Goal: Task Accomplishment & Management: Complete application form

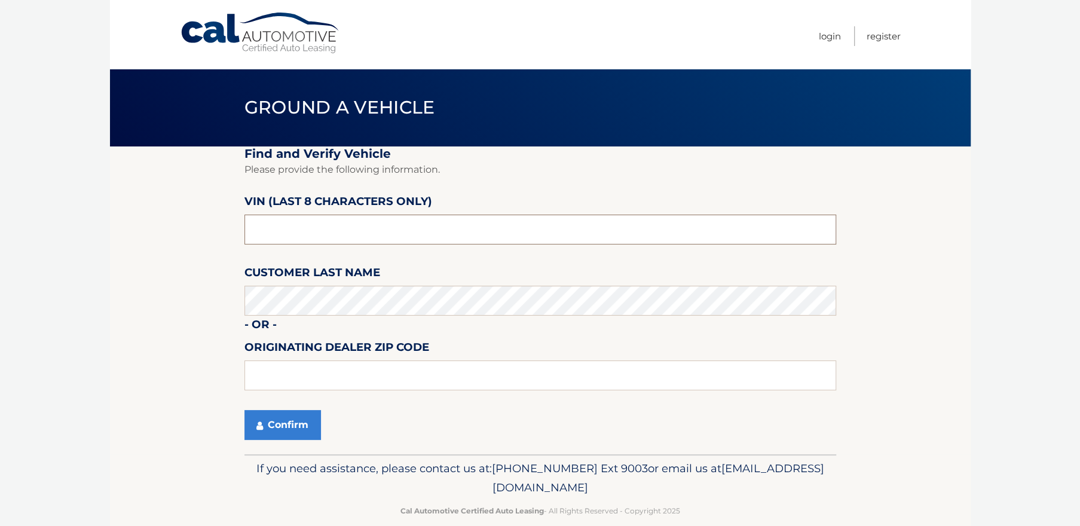
click at [301, 235] on input "text" at bounding box center [540, 230] width 592 height 30
type input "PC506933"
click at [285, 420] on button "Confirm" at bounding box center [282, 425] width 76 height 30
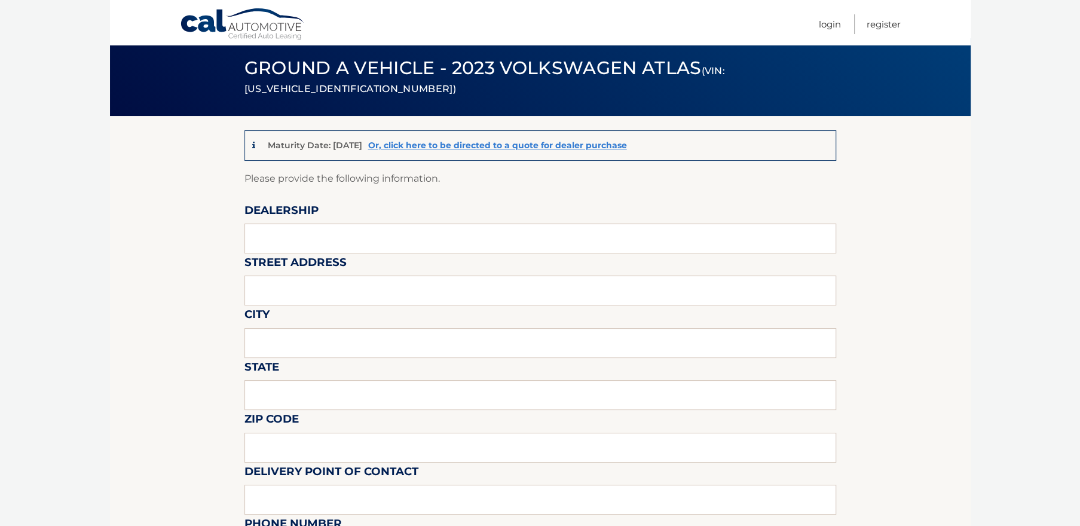
scroll to position [57, 0]
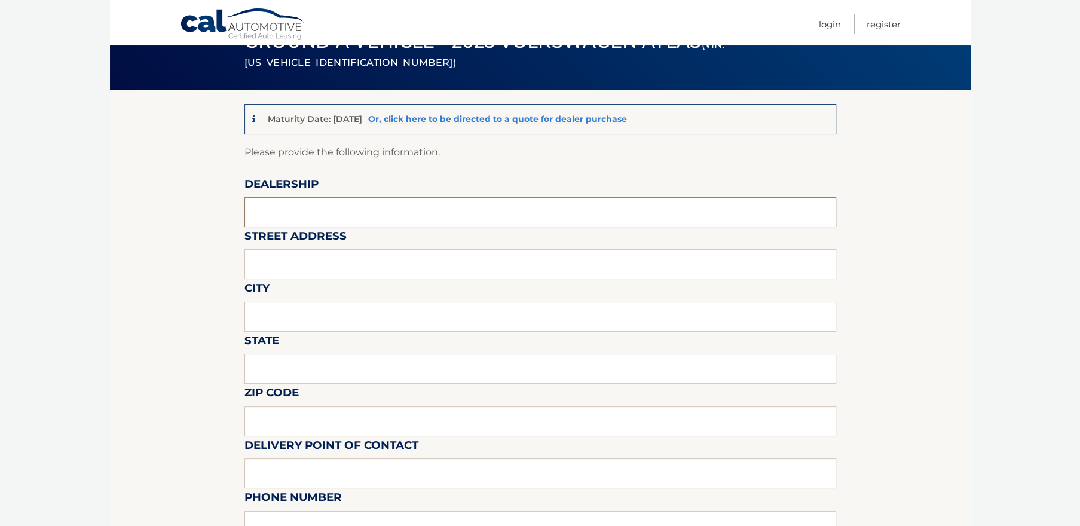
click at [359, 215] on input "text" at bounding box center [540, 212] width 592 height 30
type input "VOLKSWAGEN OF HUNTINGTON"
type input "838 E JERICHO TPKE"
type input "HUNTINGTON STATION"
type input "NEW YORK"
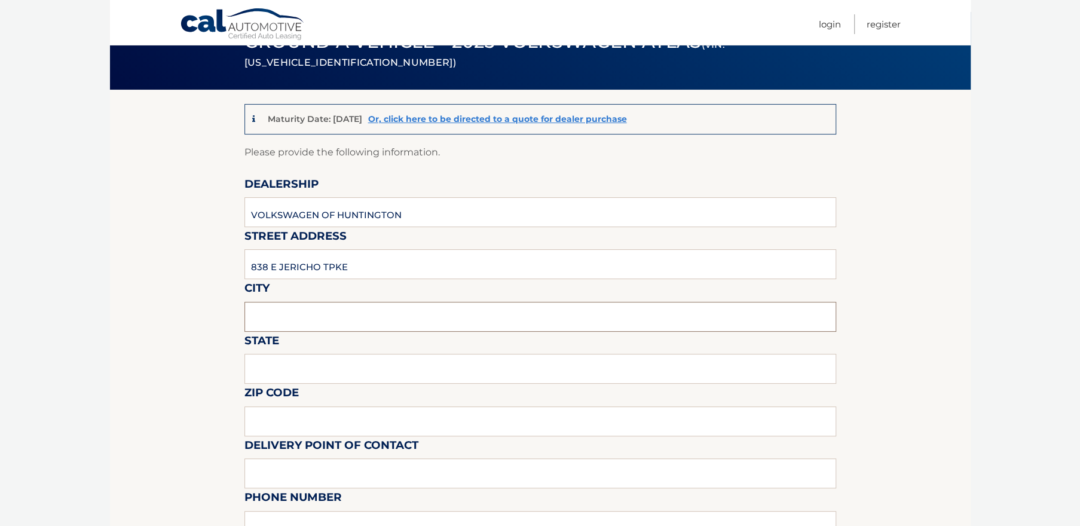
type input "11746"
type input "SHAWN"
type input "6314708111"
type input "SHAWN@VWOFHUNTINGTON.COM"
type input "DAN W"
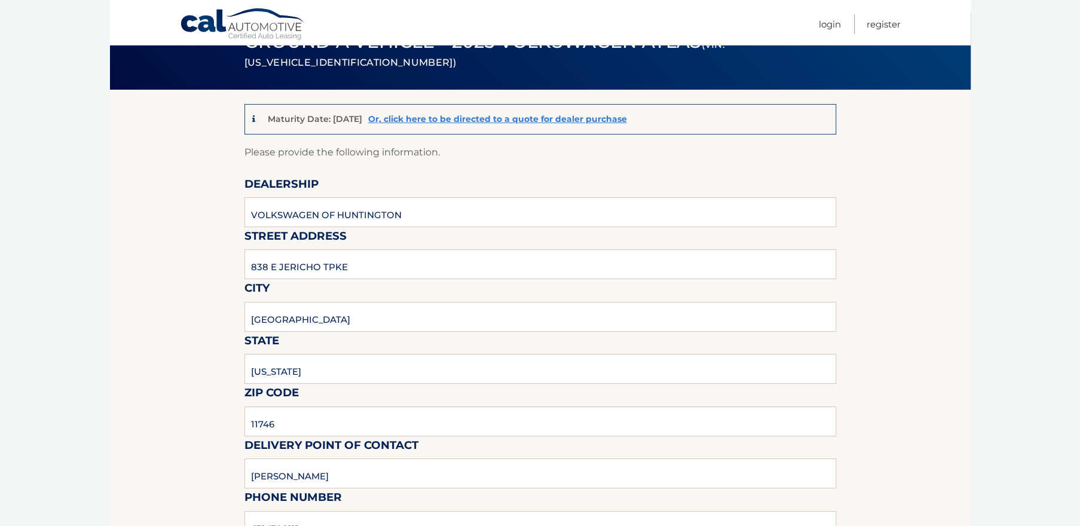
type input "6314708107"
type input "danw@vwofhuntington.com"
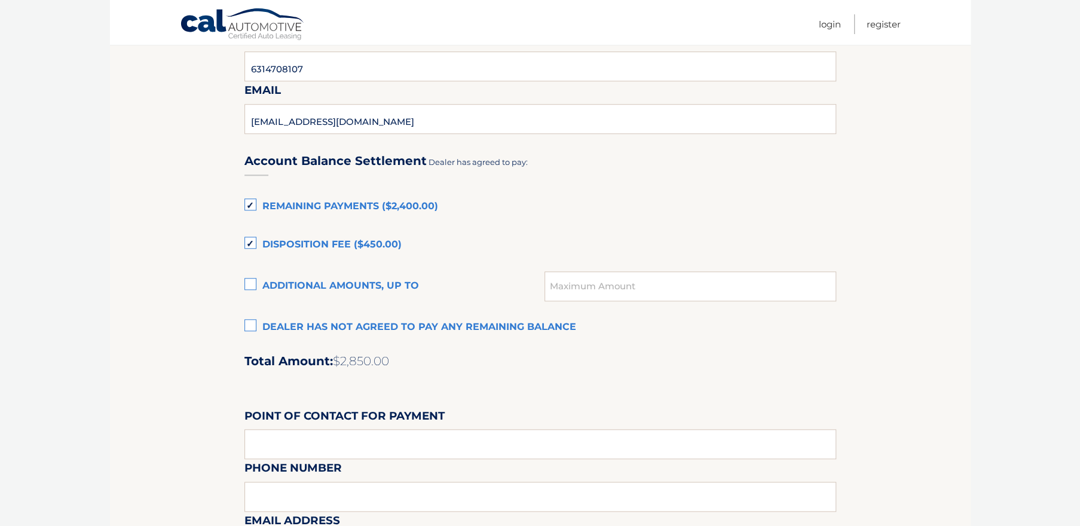
scroll to position [740, 0]
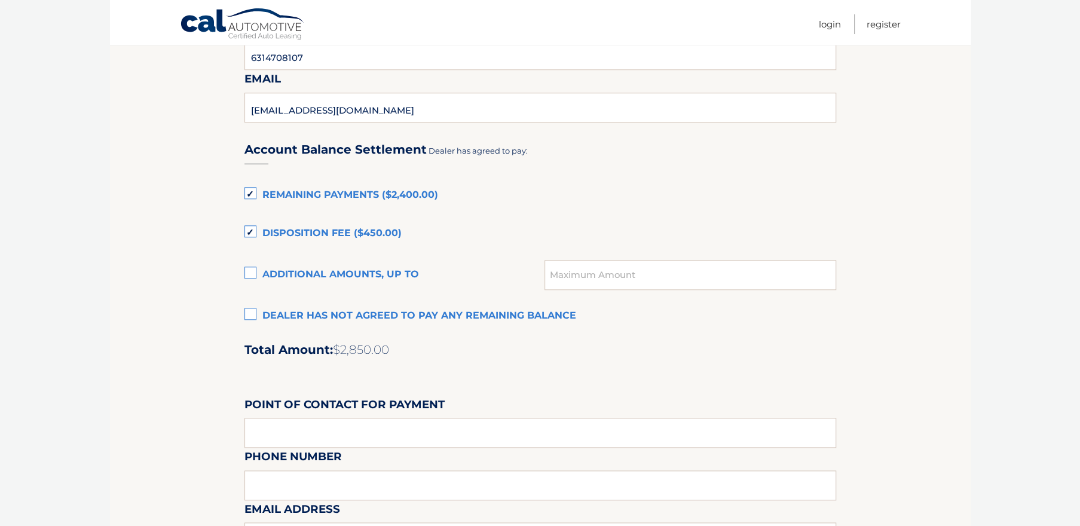
click at [247, 311] on label "Dealer has not agreed to pay any remaining balance" at bounding box center [540, 316] width 592 height 24
click at [0, 0] on input "Dealer has not agreed to pay any remaining balance" at bounding box center [0, 0] width 0 height 0
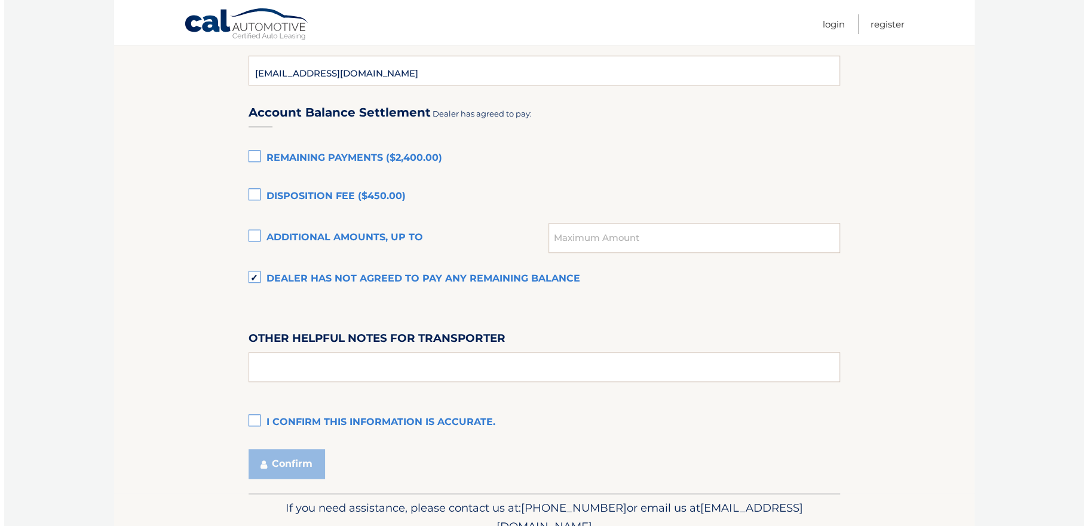
scroll to position [797, 0]
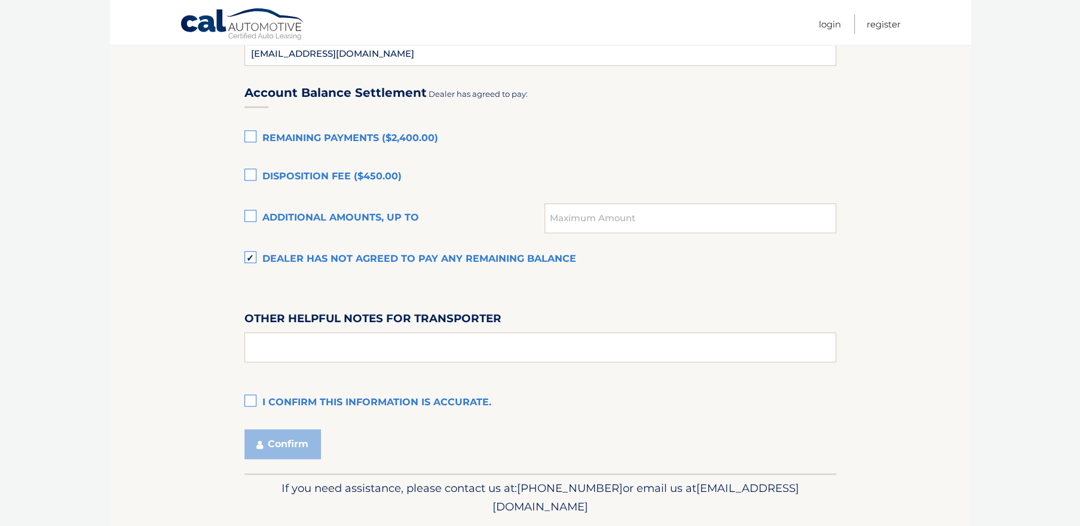
click at [248, 401] on label "I confirm this information is accurate." at bounding box center [540, 403] width 592 height 24
click at [0, 0] on input "I confirm this information is accurate." at bounding box center [0, 0] width 0 height 0
click at [277, 446] on button "Confirm" at bounding box center [282, 444] width 76 height 30
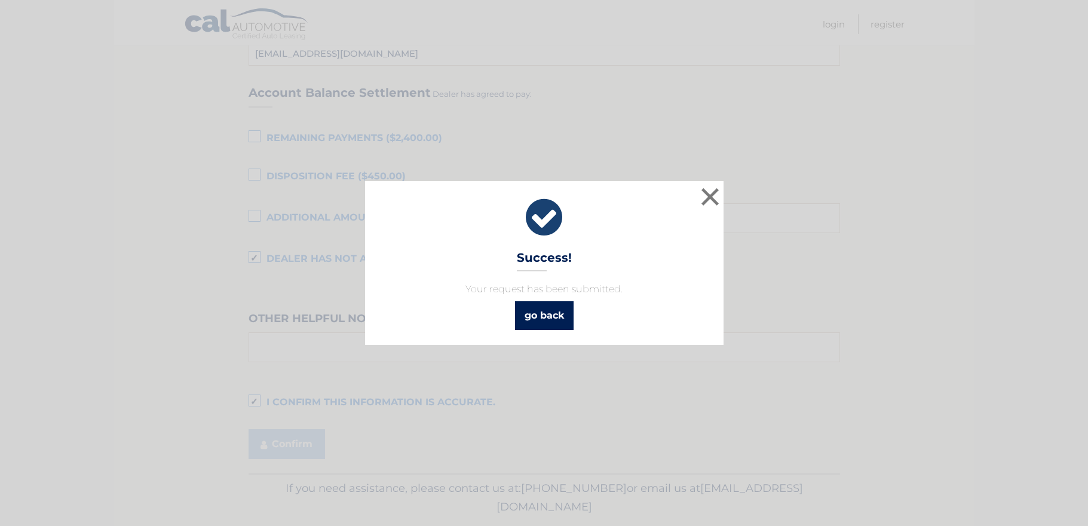
click at [543, 315] on link "go back" at bounding box center [544, 315] width 59 height 29
